Goal: Task Accomplishment & Management: Manage account settings

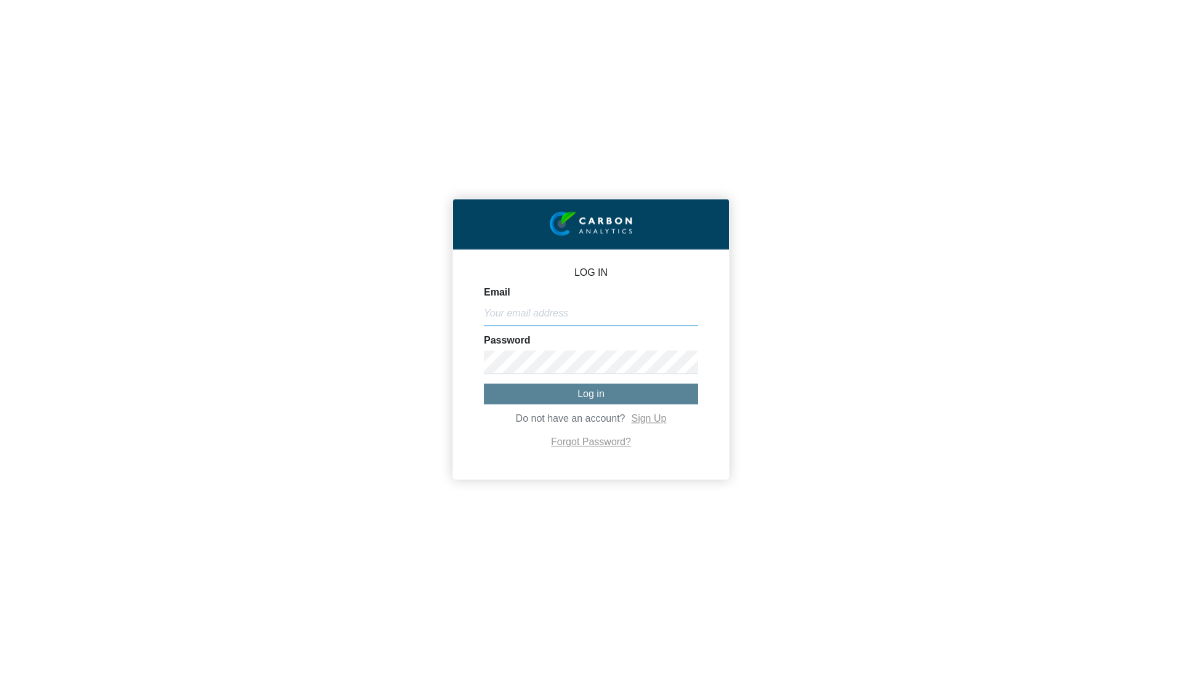
type input "[PERSON_NAME][EMAIL_ADDRESS][DOMAIN_NAME]"
click at [614, 401] on button "Log in" at bounding box center [591, 394] width 214 height 20
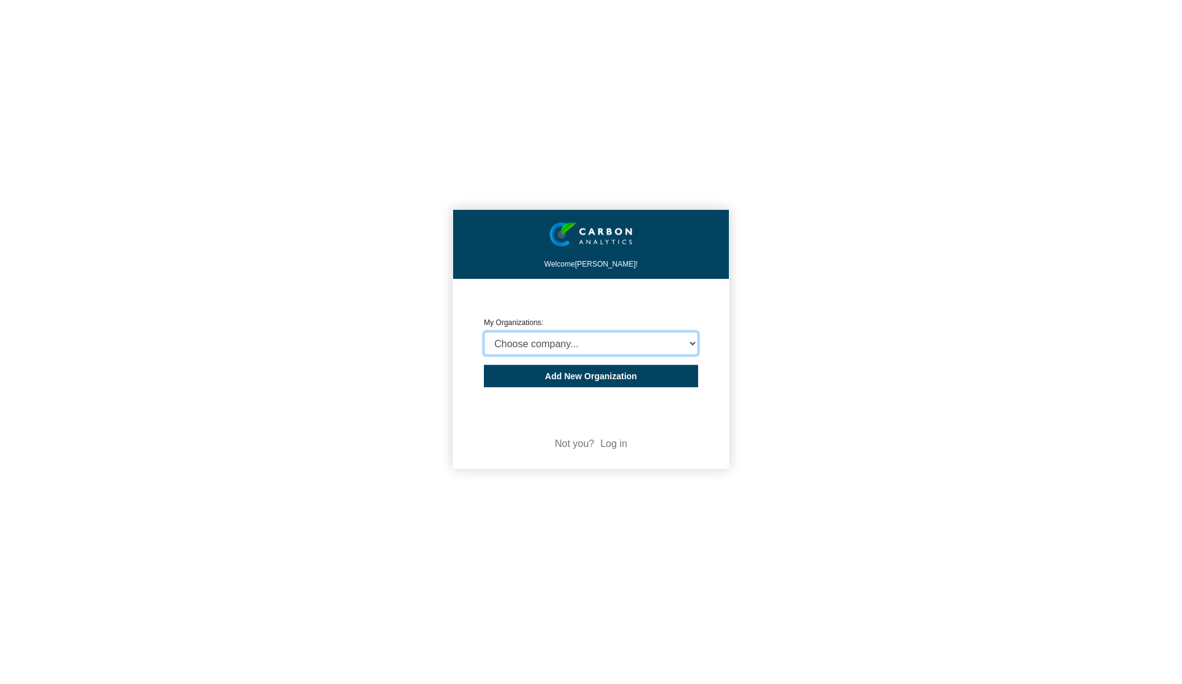
click at [632, 344] on select "Choose company... CARBON ANALYTICS LIMITED test6 Nekton Capital Limited Pacha S…" at bounding box center [591, 343] width 214 height 23
select select "4414"
click at [484, 332] on select "Choose company... CARBON ANALYTICS LIMITED test6 Nekton Capital Limited Pacha S…" at bounding box center [591, 343] width 214 height 23
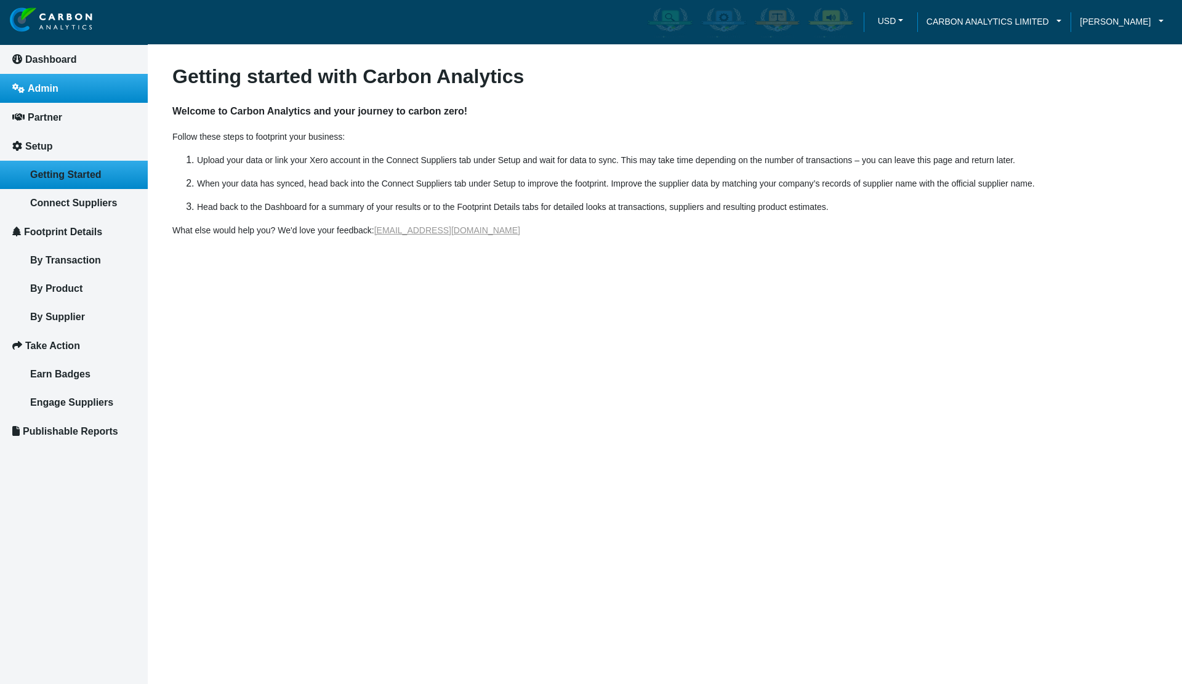
click at [55, 87] on span "Admin" at bounding box center [43, 88] width 31 height 10
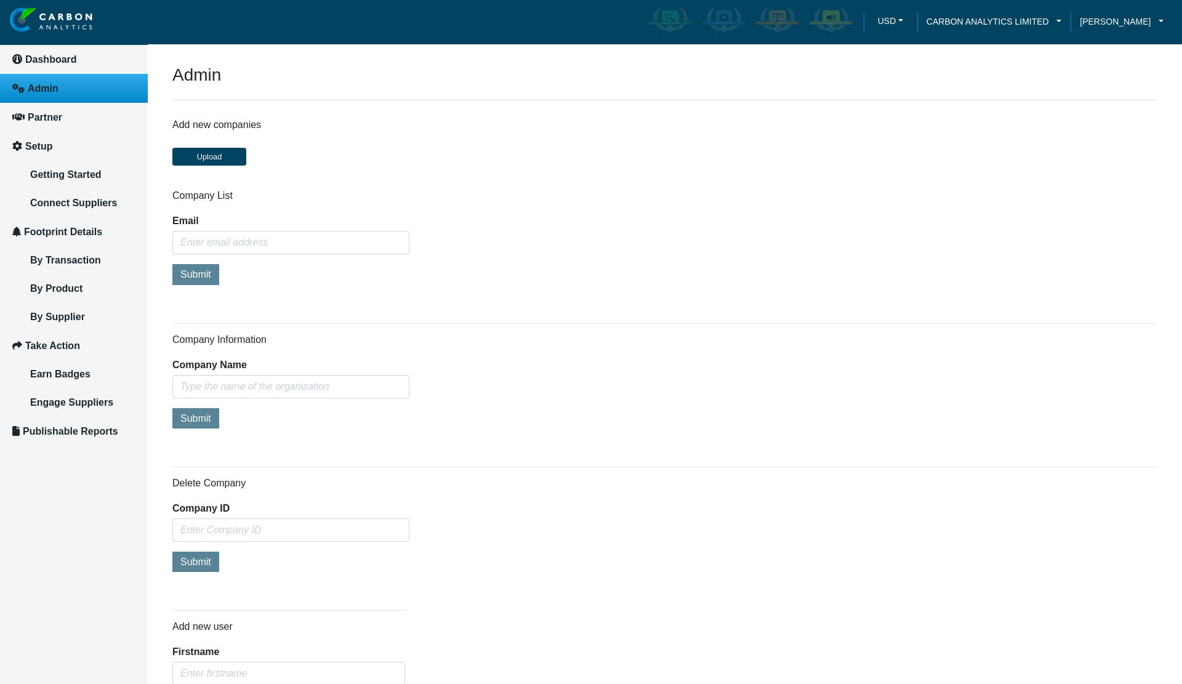
type input "[PERSON_NAME][EMAIL_ADDRESS][DOMAIN_NAME]"
click at [240, 370] on div "Company Name" at bounding box center [290, 379] width 237 height 38
click at [243, 380] on input "text" at bounding box center [290, 386] width 237 height 23
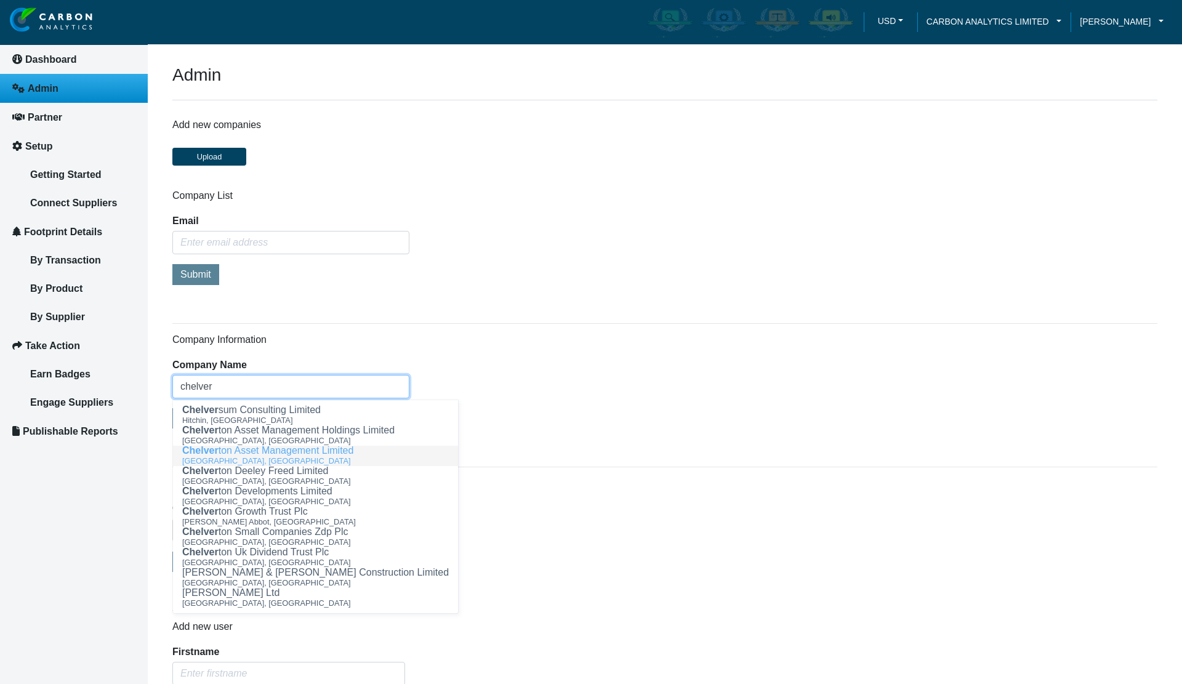
click at [195, 459] on span "Bath, United Kingdom" at bounding box center [266, 460] width 169 height 9
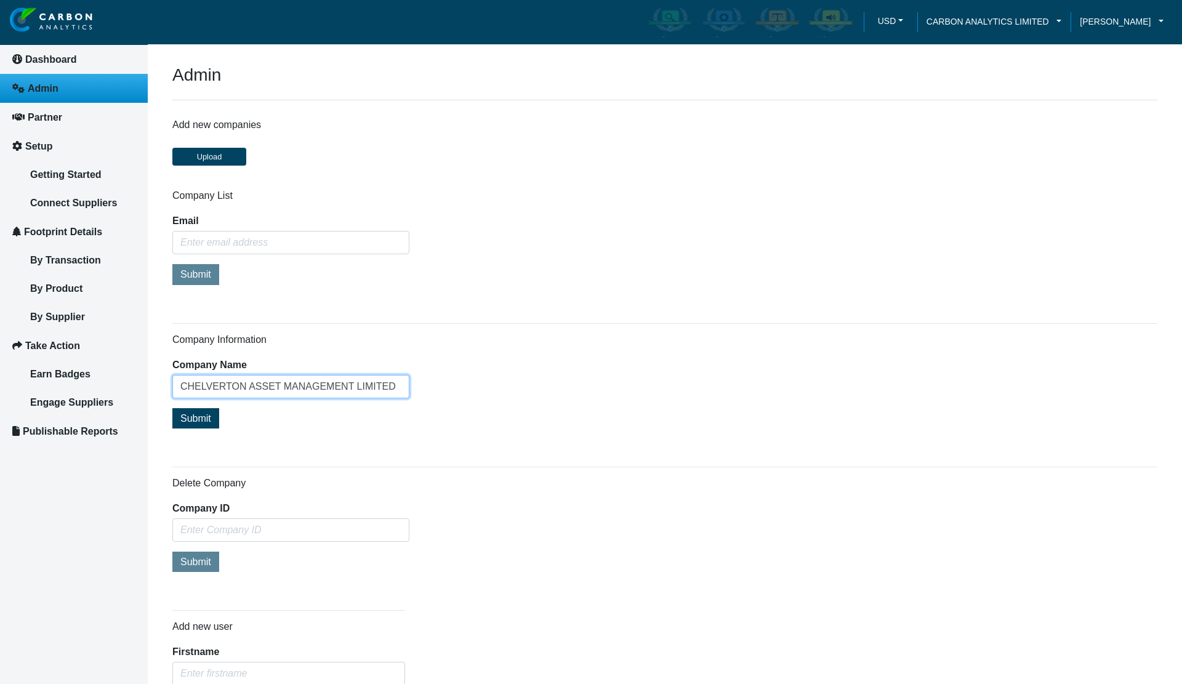
type input "CHELVERTON ASSET MANAGEMENT LIMITED"
click at [201, 414] on span "Submit" at bounding box center [195, 418] width 31 height 10
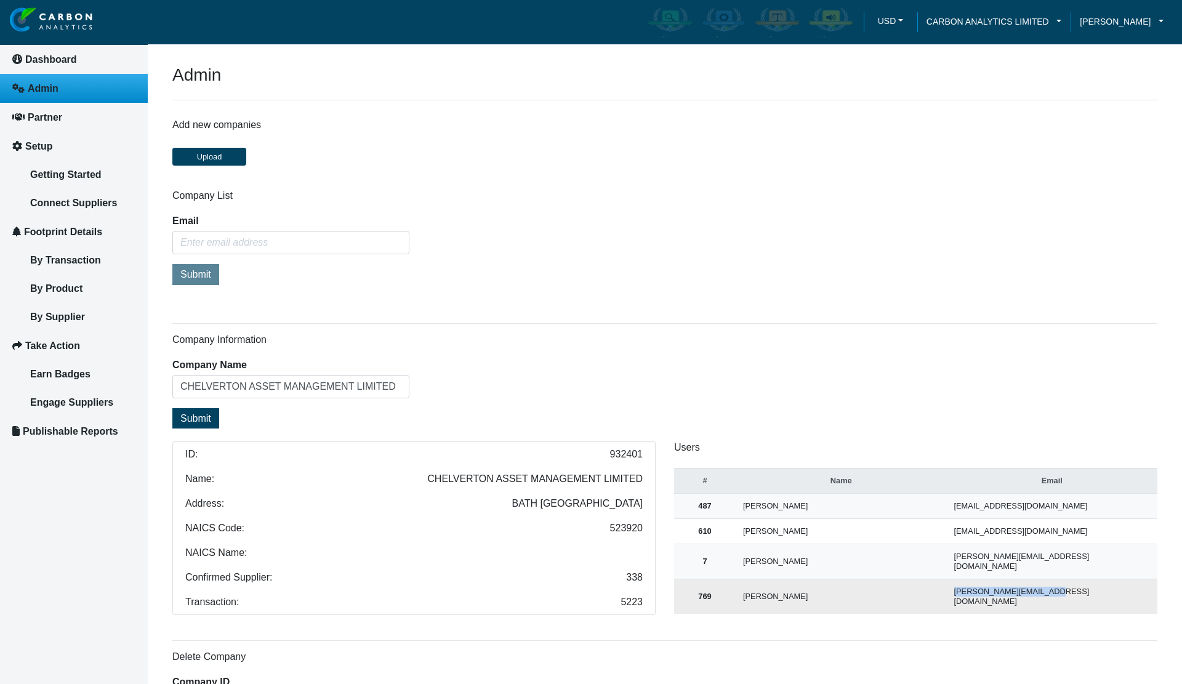
drag, startPoint x: 1053, startPoint y: 581, endPoint x: 895, endPoint y: 589, distance: 158.4
click at [895, 589] on tr "769 Hussona, Lucy lucy.hussona@canbury.io" at bounding box center [915, 596] width 483 height 35
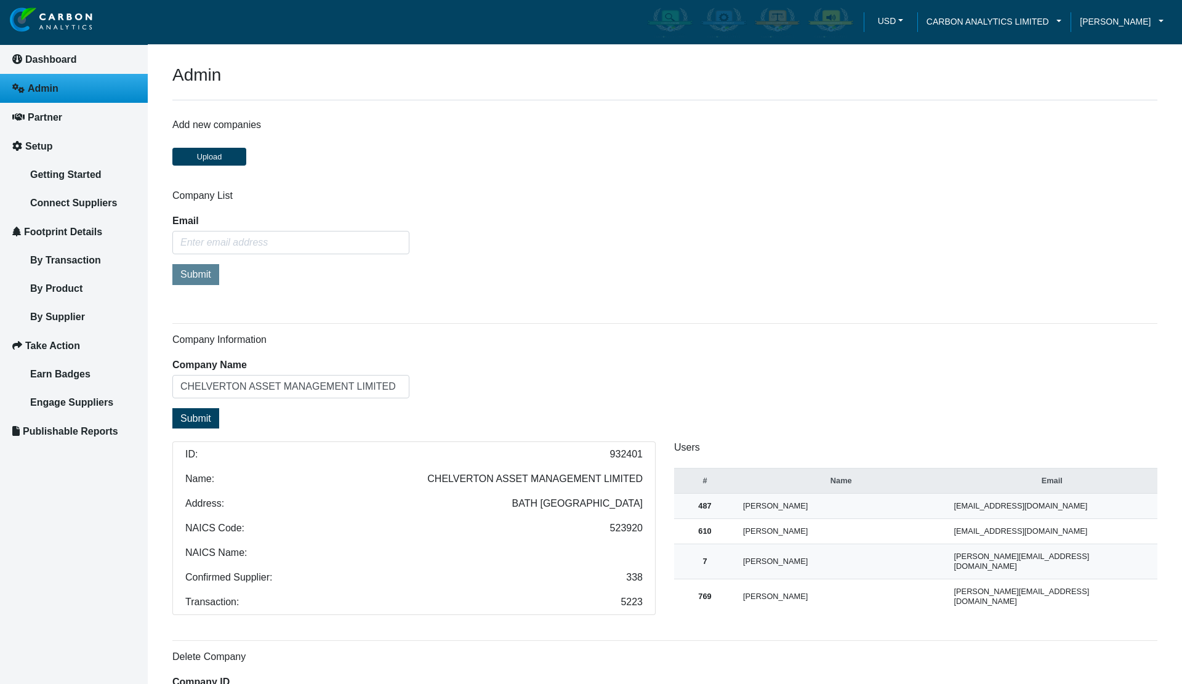
click at [985, 611] on div "Users # Name Email 487 Pavitt, Lisa lp@chelvertonam.com 610 clifton, sally sdc@…" at bounding box center [916, 528] width 502 height 174
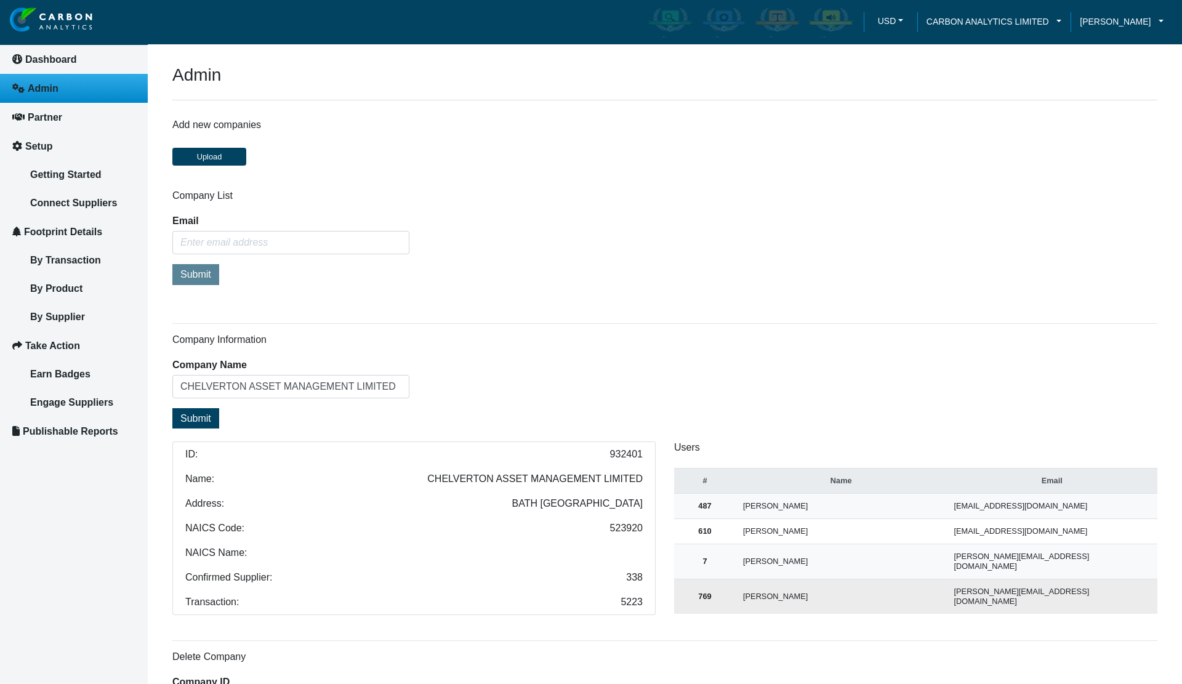
click at [762, 587] on td "Hussona, Lucy" at bounding box center [841, 596] width 211 height 35
click at [997, 584] on td "lucy.hussona@canbury.io" at bounding box center [1052, 596] width 211 height 35
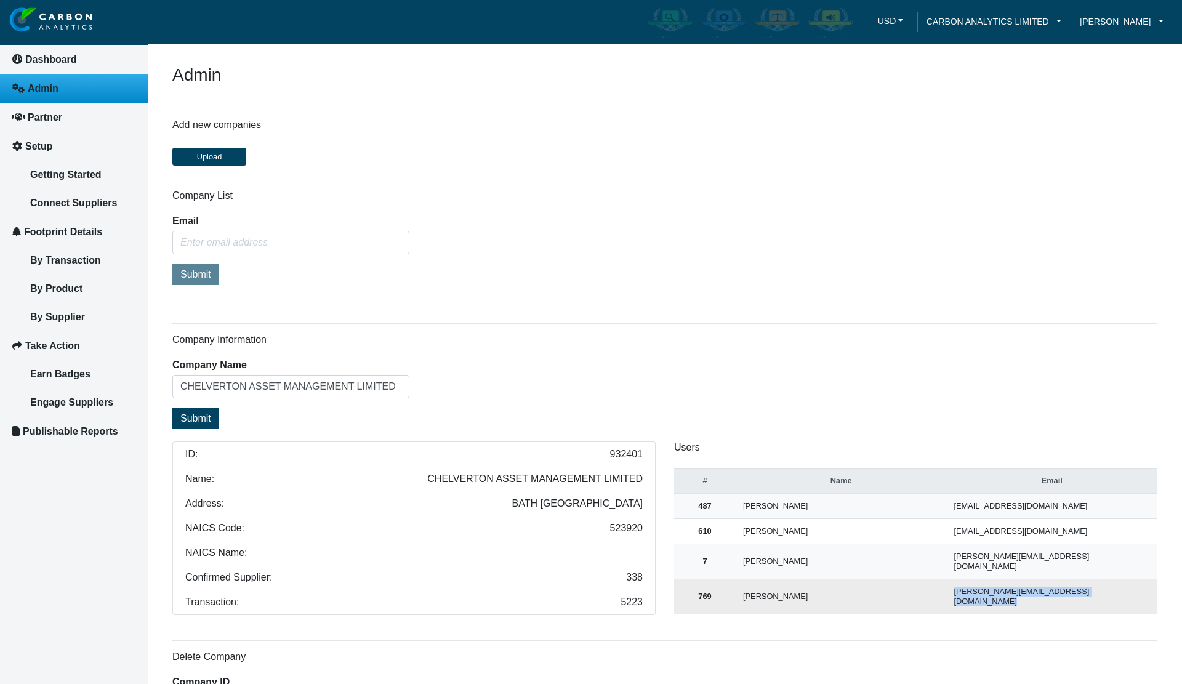
click at [997, 584] on td "lucy.hussona@canbury.io" at bounding box center [1052, 596] width 211 height 35
click at [1084, 585] on td "lucy.hussona@canbury.io" at bounding box center [1052, 596] width 211 height 35
drag, startPoint x: 1083, startPoint y: 585, endPoint x: 705, endPoint y: 592, distance: 378.1
click at [705, 592] on tr "769 Hussona, Lucy lucy.hussona@canbury.io" at bounding box center [915, 596] width 483 height 35
click at [1089, 584] on td "lucy.hussona@canbury.io" at bounding box center [1052, 596] width 211 height 35
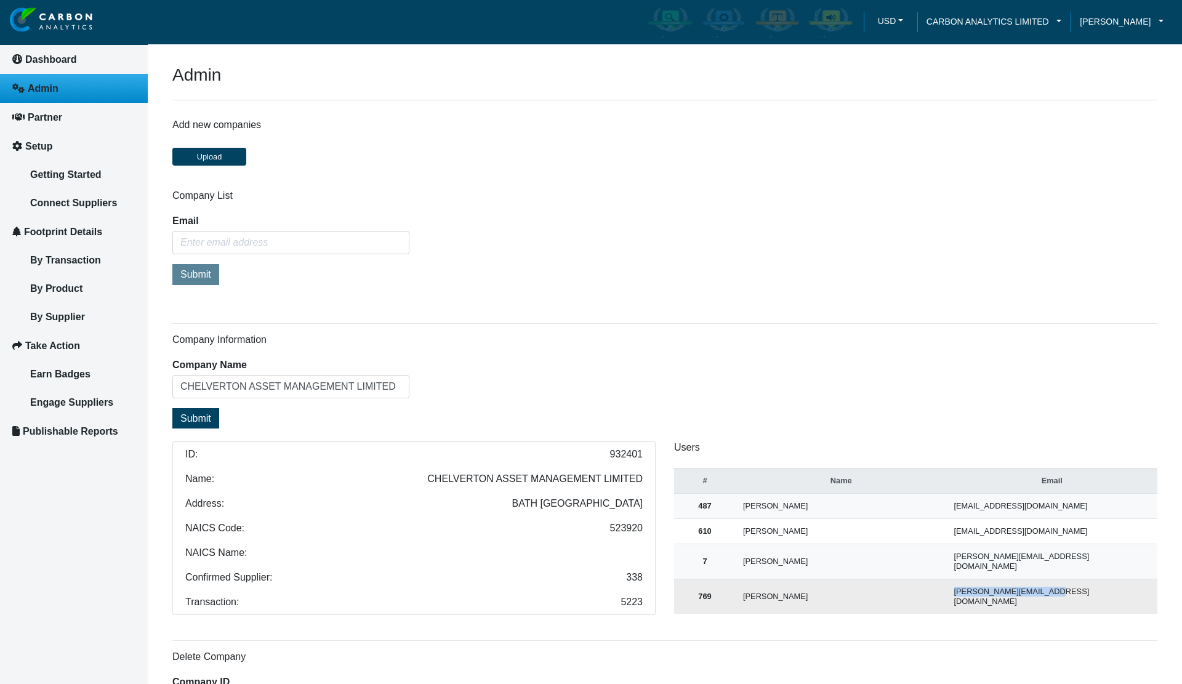
drag, startPoint x: 1074, startPoint y: 584, endPoint x: 946, endPoint y: 586, distance: 128.1
click at [947, 586] on td "lucy.hussona@canbury.io" at bounding box center [1052, 596] width 211 height 35
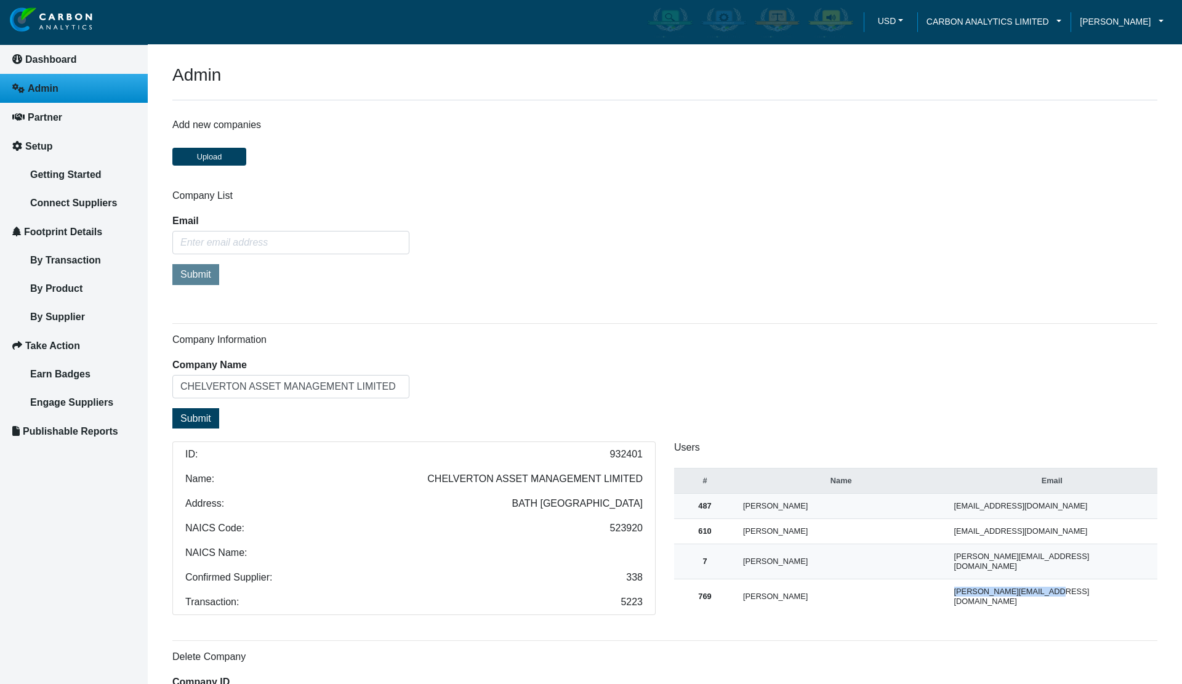
copy td "lucy.hussona@canbury.io"
click at [645, 359] on div "Company Information Company Name CHELVERTON ASSET MANAGEMENT LIMITED Submit ID:…" at bounding box center [664, 474] width 985 height 281
click at [1097, 22] on span "[PERSON_NAME]" at bounding box center [1115, 22] width 71 height 14
click at [1096, 82] on span "Log out" at bounding box center [1103, 81] width 32 height 14
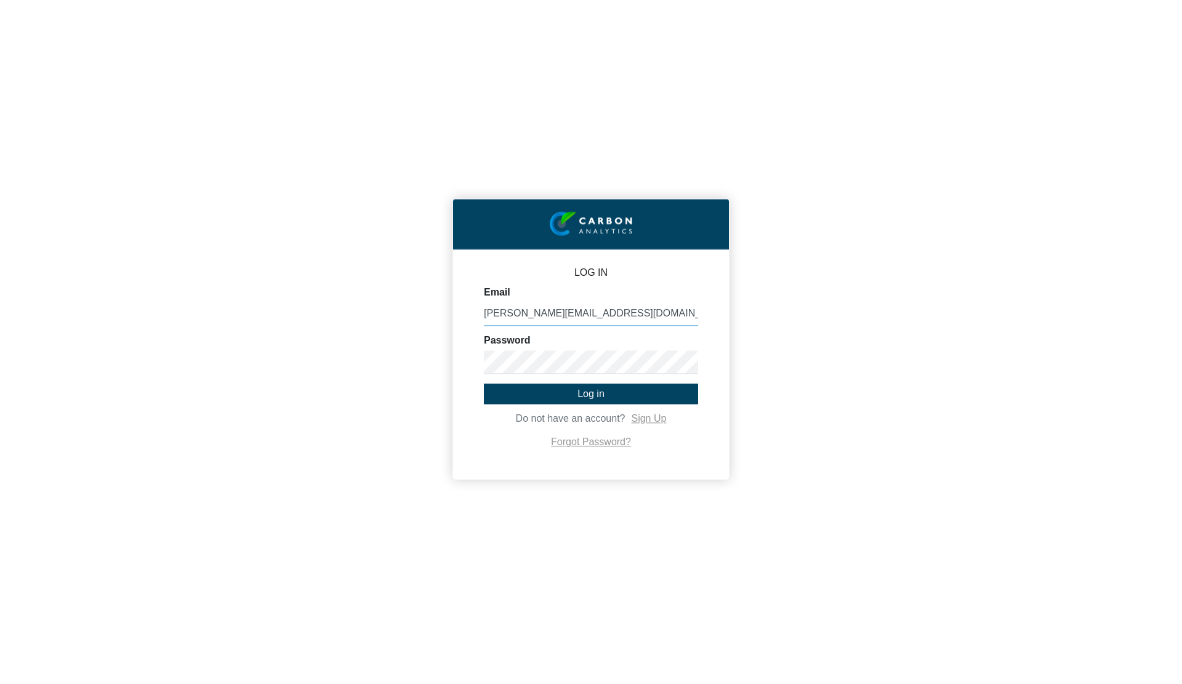
click at [529, 309] on input "[PERSON_NAME][EMAIL_ADDRESS][DOMAIN_NAME]" at bounding box center [591, 313] width 214 height 23
paste input "lucy.hussona@canbury.io"
type input "lucy.hussona@canbury.io"
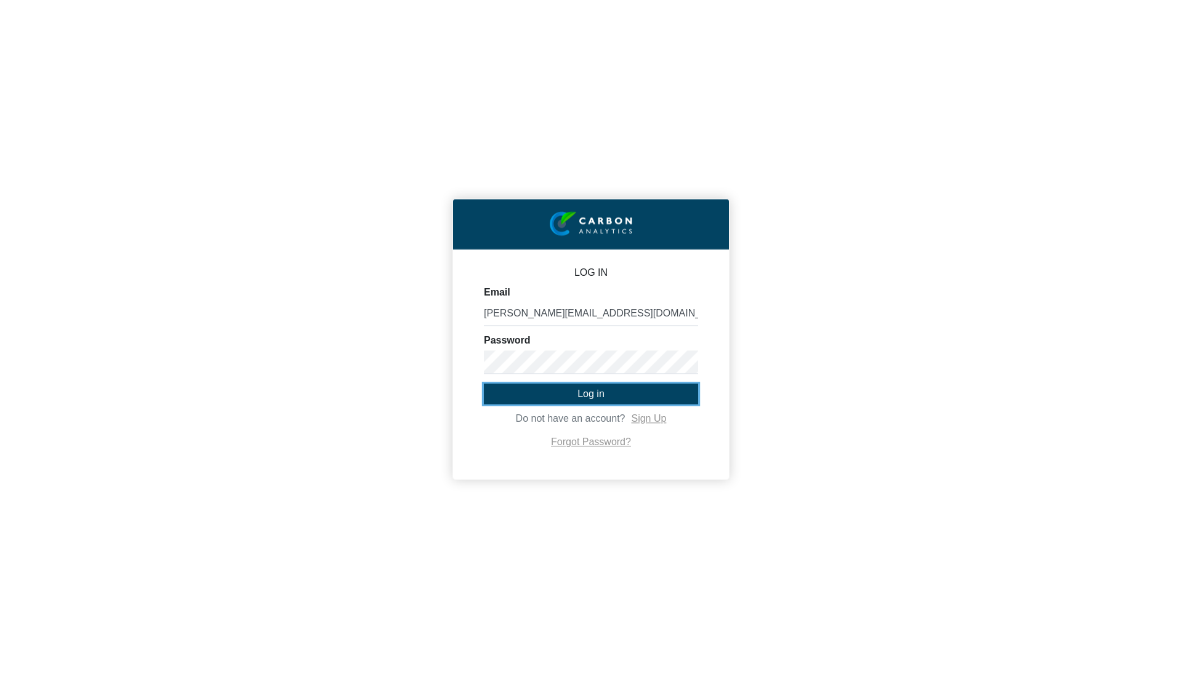
click at [522, 394] on button "Log in" at bounding box center [591, 394] width 214 height 20
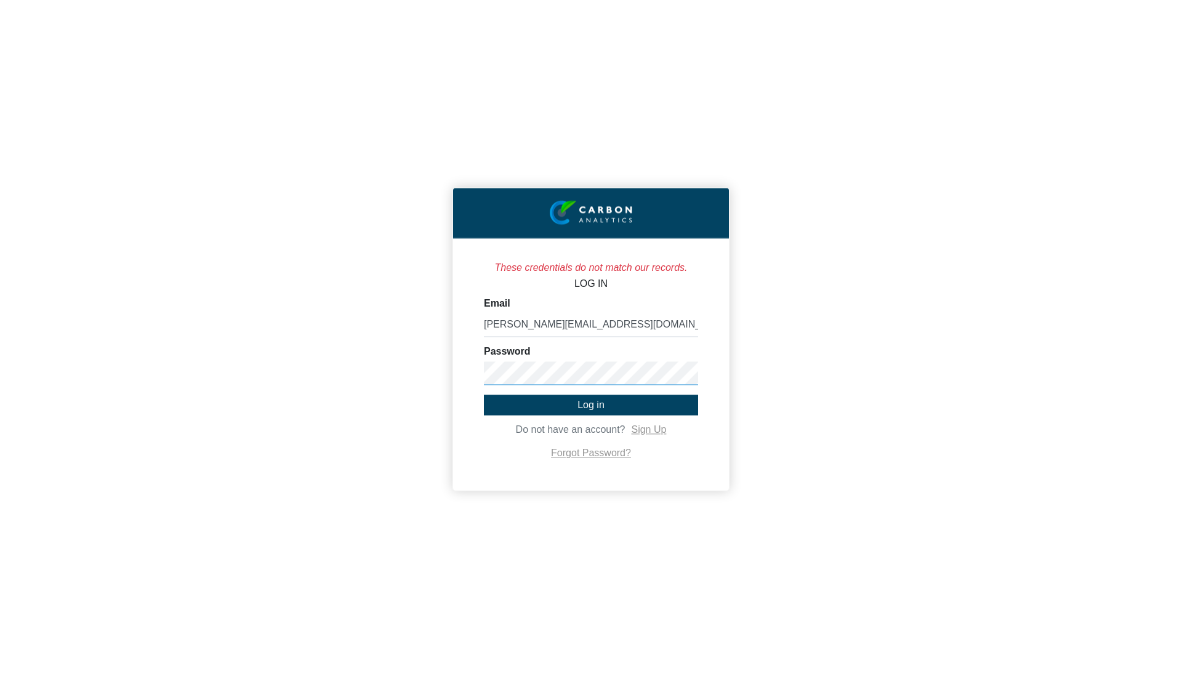
click at [484, 395] on button "Log in" at bounding box center [591, 405] width 214 height 20
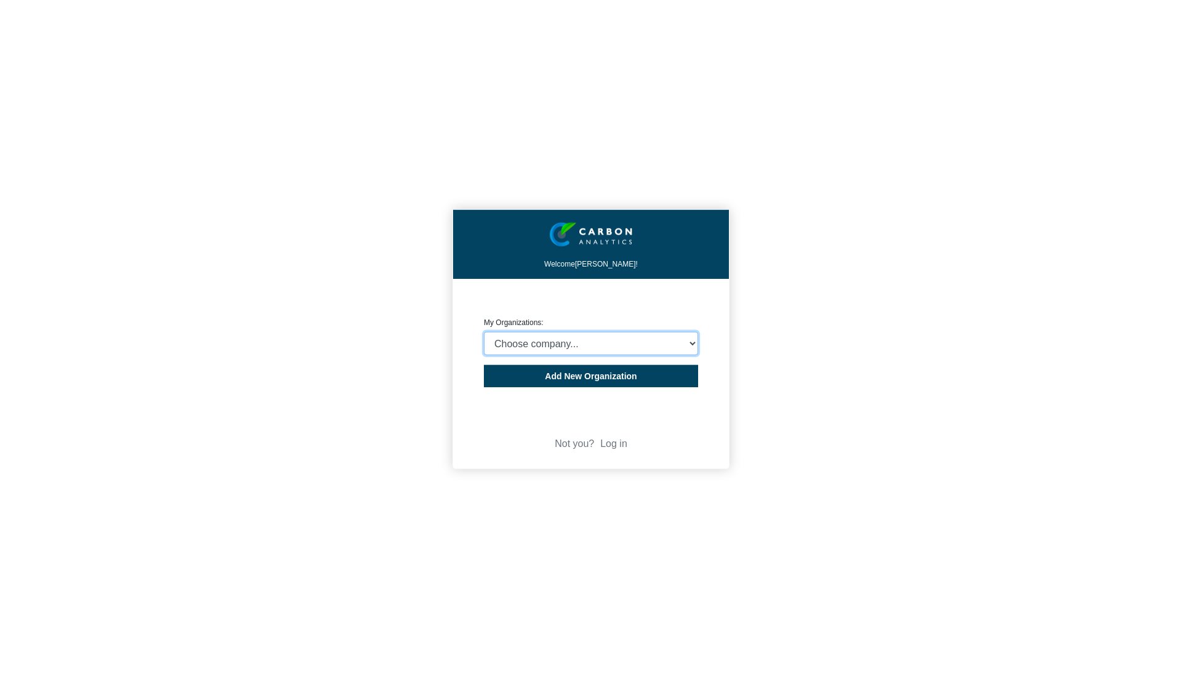
click at [615, 345] on select "Choose company... CHELVERTON ASSET MANAGEMENT LIMITED" at bounding box center [591, 343] width 214 height 23
select select "932401"
click at [484, 332] on select "Choose company... CHELVERTON ASSET MANAGEMENT LIMITED" at bounding box center [591, 343] width 214 height 23
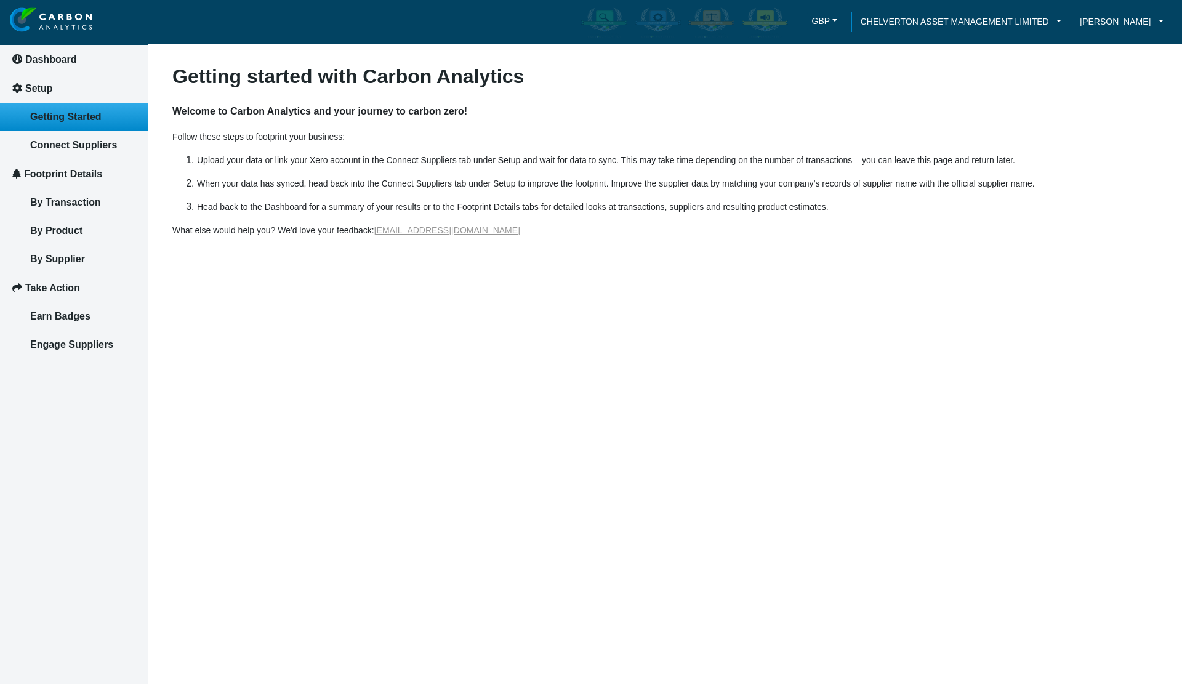
click at [894, 99] on h4 "Welcome to Carbon Analytics and your journey to carbon zero!" at bounding box center [664, 111] width 985 height 37
click at [1109, 23] on span "Lucy Hussona" at bounding box center [1115, 22] width 71 height 14
click at [1105, 82] on span "Log out" at bounding box center [1092, 81] width 32 height 14
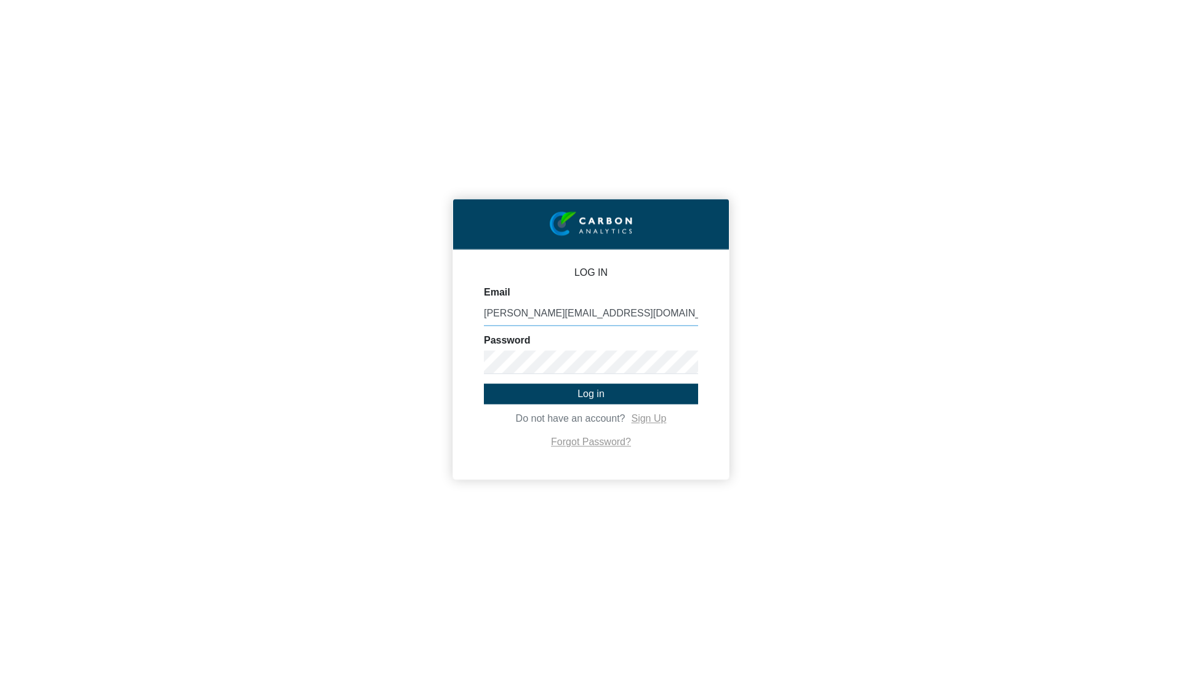
click at [529, 313] on input "[PERSON_NAME][EMAIL_ADDRESS][DOMAIN_NAME]" at bounding box center [591, 313] width 214 height 23
click at [527, 313] on input "luc" at bounding box center [591, 313] width 214 height 23
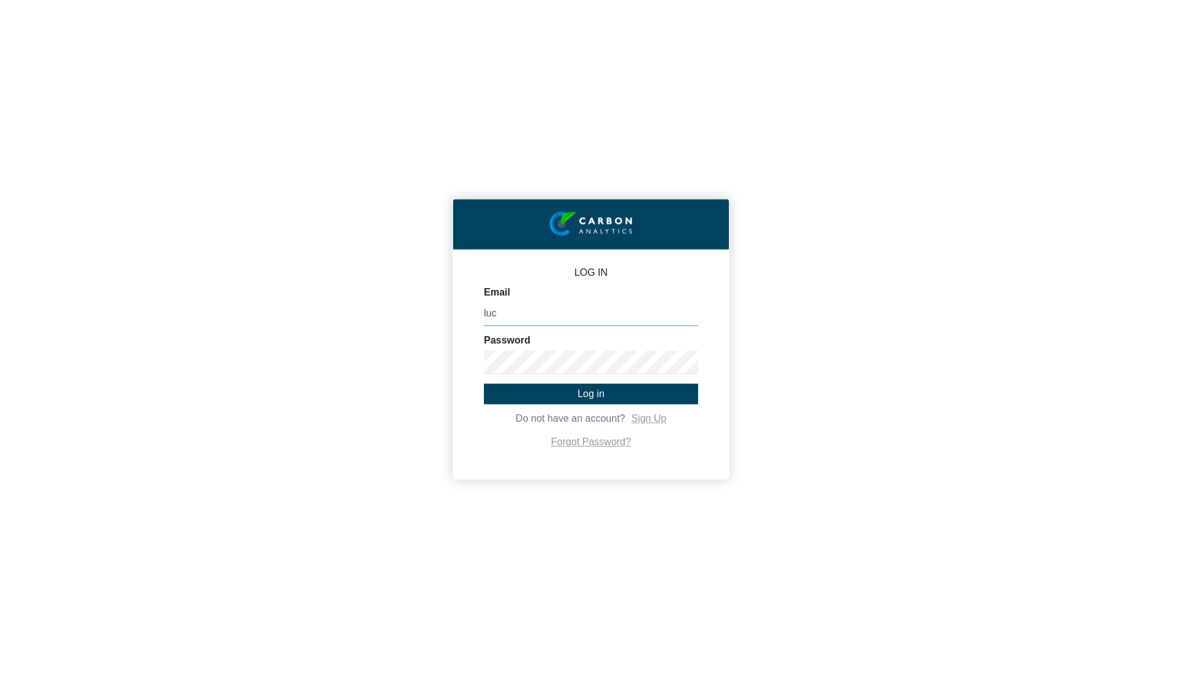
click at [527, 313] on input "luc" at bounding box center [591, 313] width 214 height 23
click at [634, 320] on input "luc" at bounding box center [591, 313] width 214 height 23
click at [632, 320] on input "luc" at bounding box center [591, 313] width 214 height 23
click at [751, 329] on div "LOG IN Email luc Password Log in Do not have an account? Sign Up Forgot Passwor…" at bounding box center [591, 342] width 1182 height 684
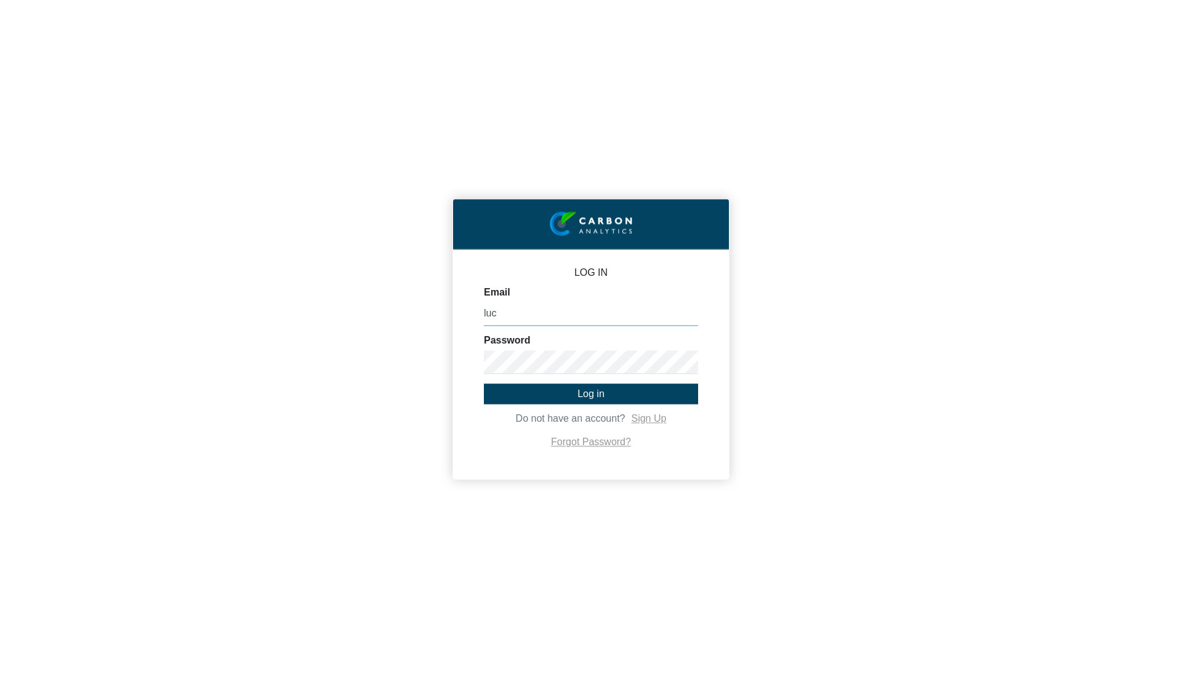
click at [557, 310] on input "luc" at bounding box center [591, 313] width 214 height 23
type input "lucy.hussona@canbury.io"
click at [581, 316] on input "lucy.hussona@canbury.io" at bounding box center [591, 313] width 214 height 23
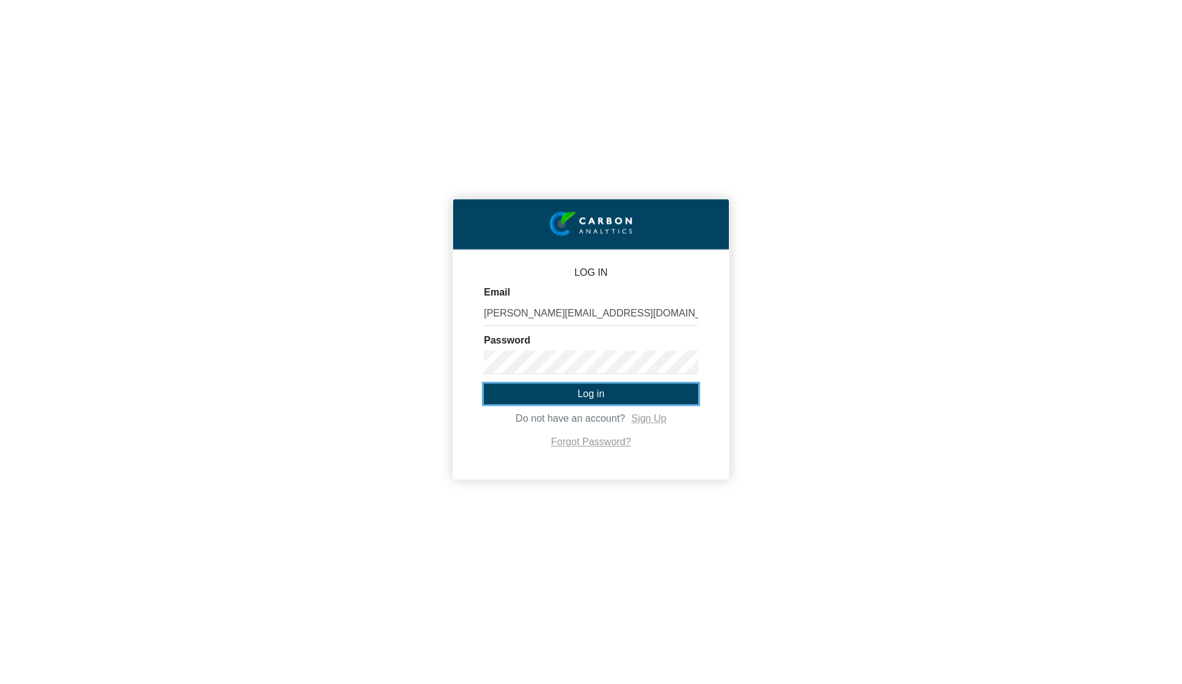
click at [511, 391] on button "Log in" at bounding box center [591, 394] width 214 height 20
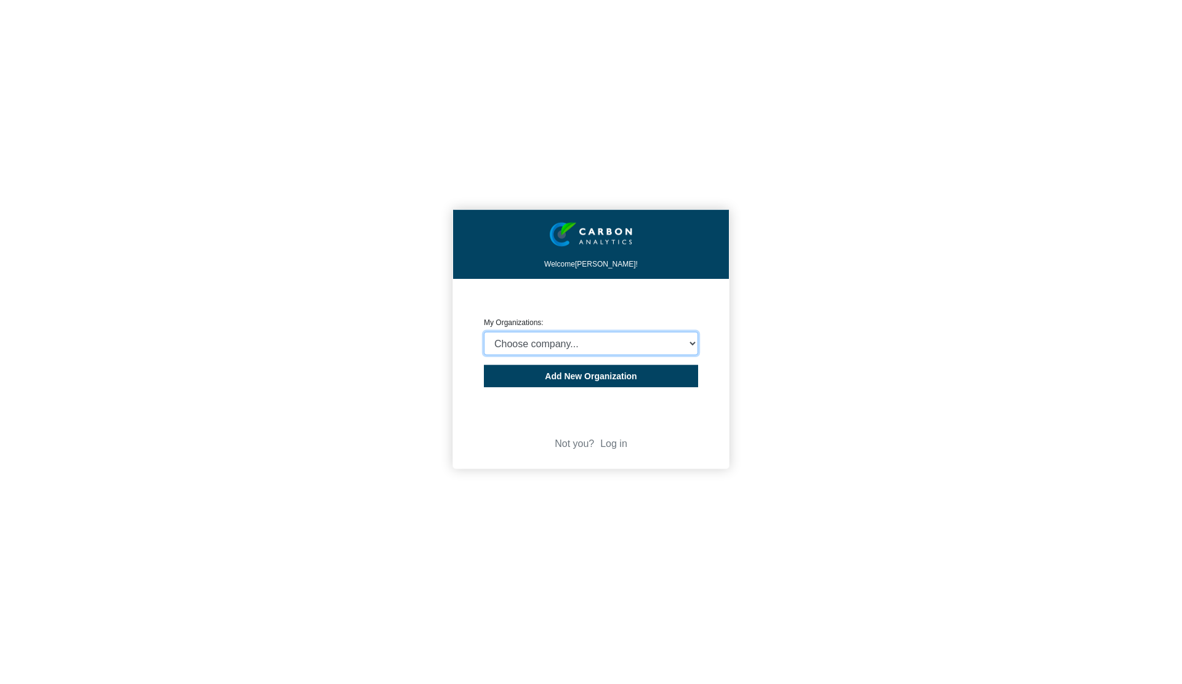
click at [511, 344] on select "Choose company... CHELVERTON ASSET MANAGEMENT LIMITED" at bounding box center [591, 343] width 214 height 23
click at [531, 342] on select "Choose company... CHELVERTON ASSET MANAGEMENT LIMITED" at bounding box center [591, 343] width 214 height 23
click at [433, 353] on div "Welcome Lucy Hussona! CREATE ORGANIZATION My Organizations: Choose company... C…" at bounding box center [591, 342] width 1182 height 684
click at [687, 337] on select "Choose company... CHELVERTON ASSET MANAGEMENT LIMITED" at bounding box center [591, 343] width 214 height 23
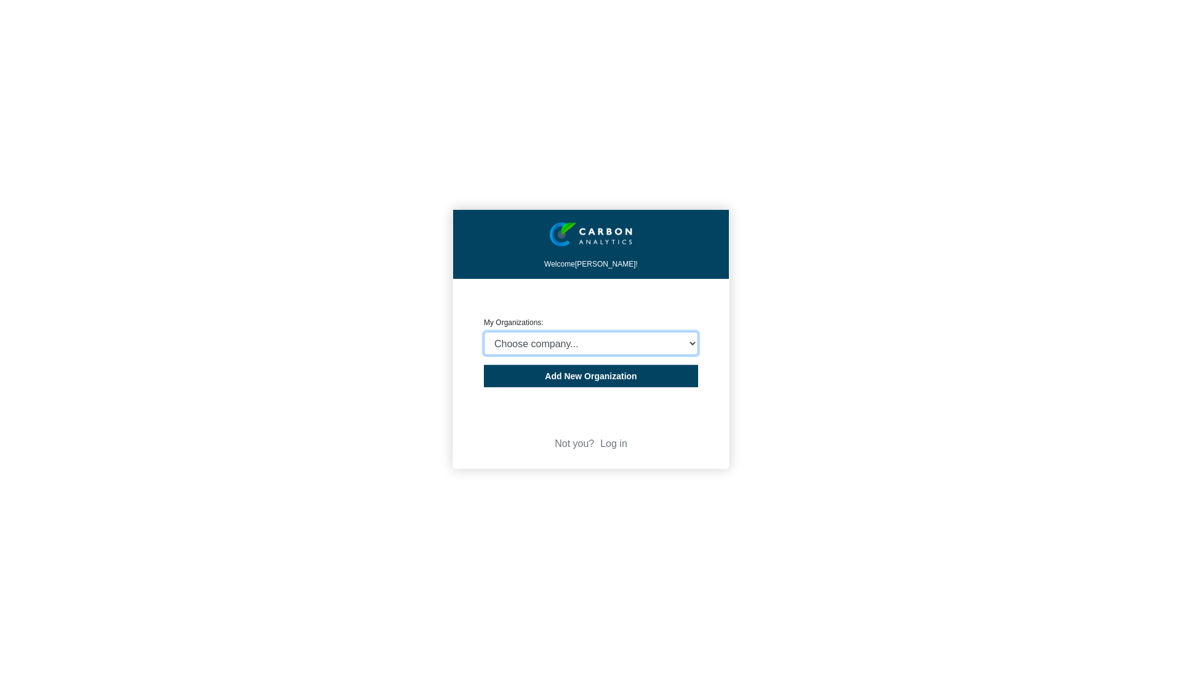
click at [687, 337] on select "Choose company... CHELVERTON ASSET MANAGEMENT LIMITED" at bounding box center [591, 343] width 214 height 23
